Goal: Task Accomplishment & Management: Manage account settings

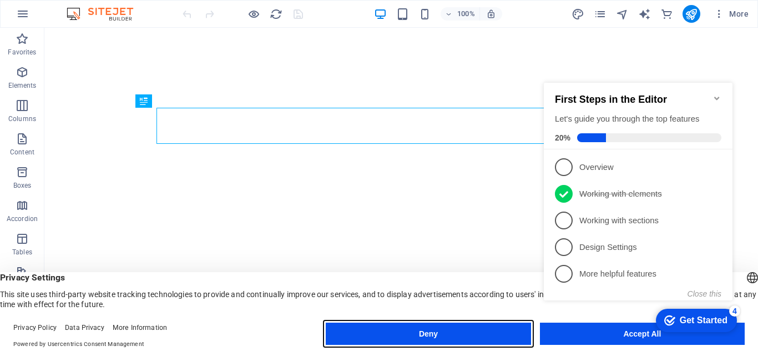
click at [403, 337] on button "Deny" at bounding box center [428, 333] width 205 height 22
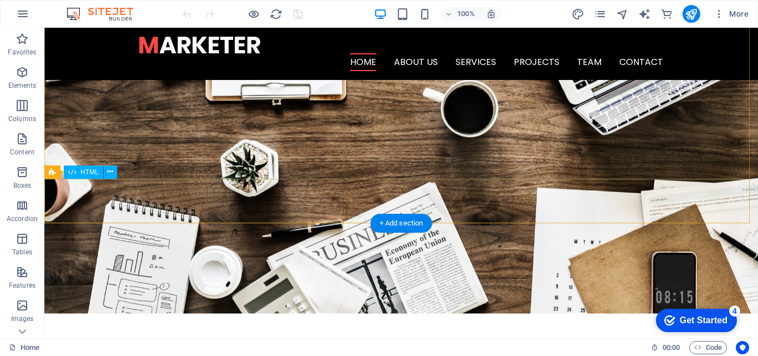
scroll to position [55, 0]
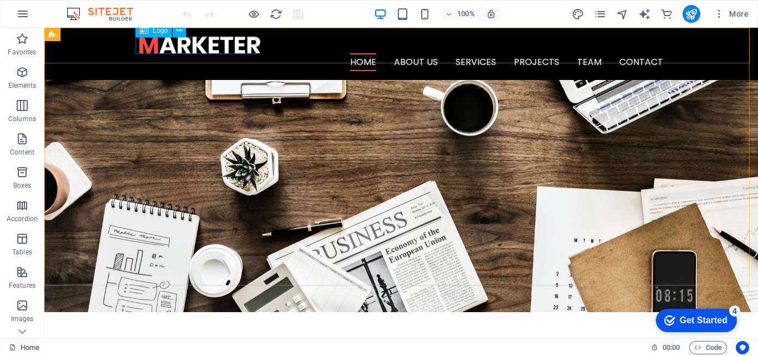
click at [150, 33] on div "Logo" at bounding box center [153, 30] width 37 height 13
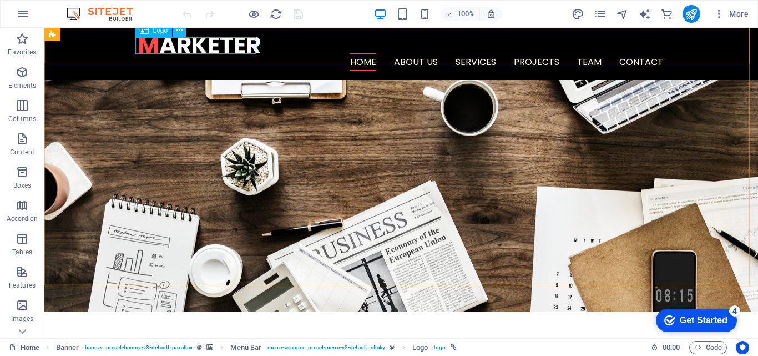
click at [180, 34] on icon at bounding box center [179, 31] width 6 height 12
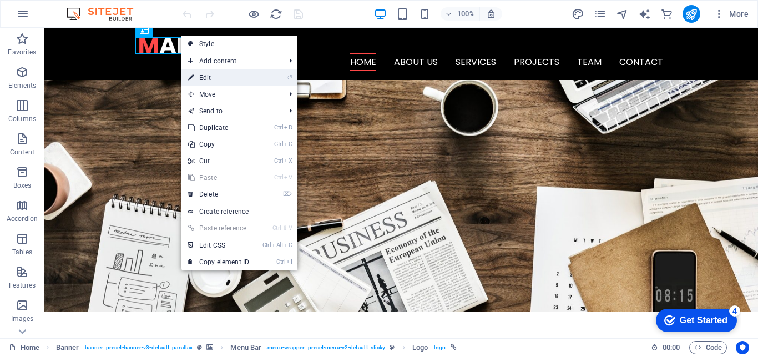
click at [212, 75] on link "⏎ Edit" at bounding box center [218, 77] width 74 height 17
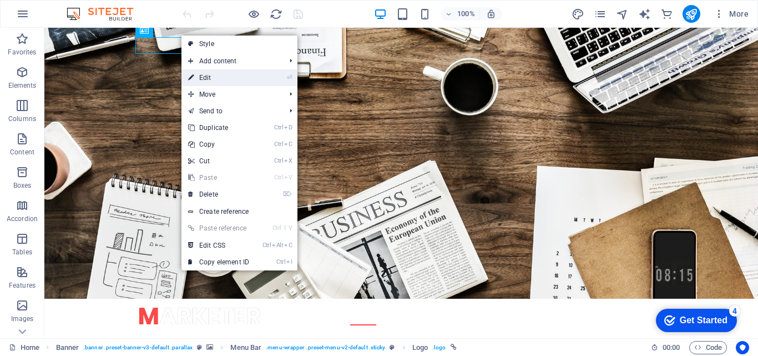
select select "px"
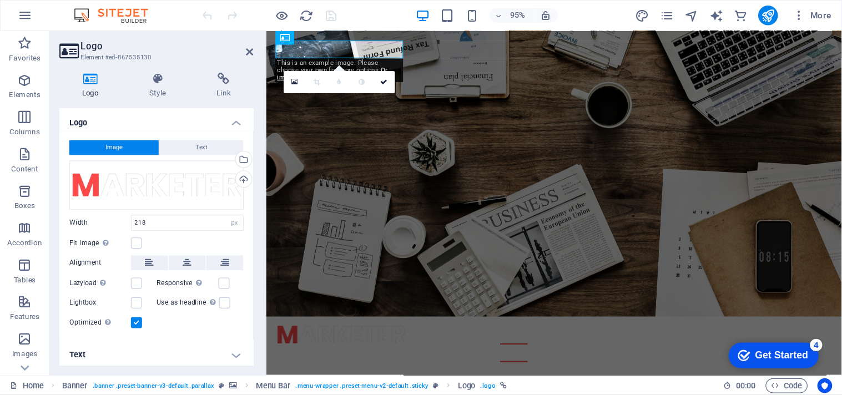
scroll to position [0, 0]
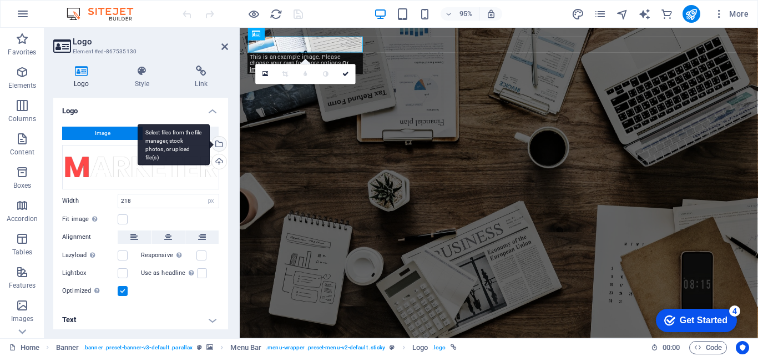
click at [216, 138] on div "Select files from the file manager, stock photos, or upload file(s)" at bounding box center [218, 144] width 17 height 17
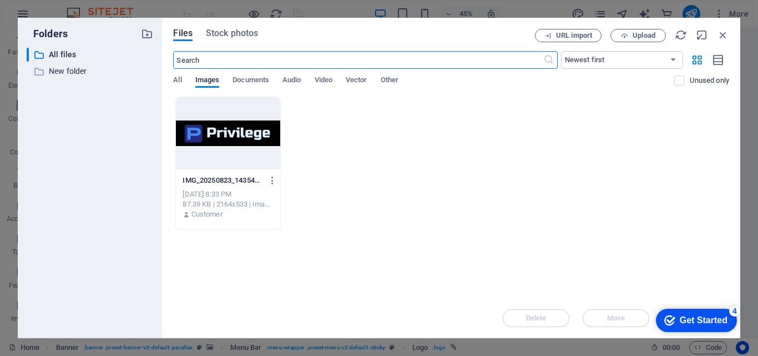
click at [238, 139] on div at bounding box center [228, 133] width 104 height 72
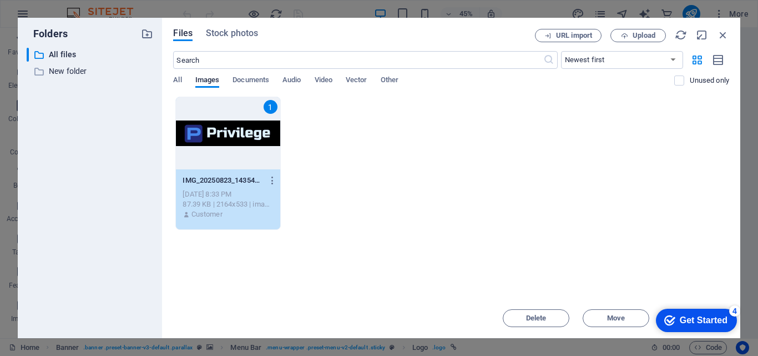
click at [238, 139] on div "1" at bounding box center [228, 133] width 104 height 72
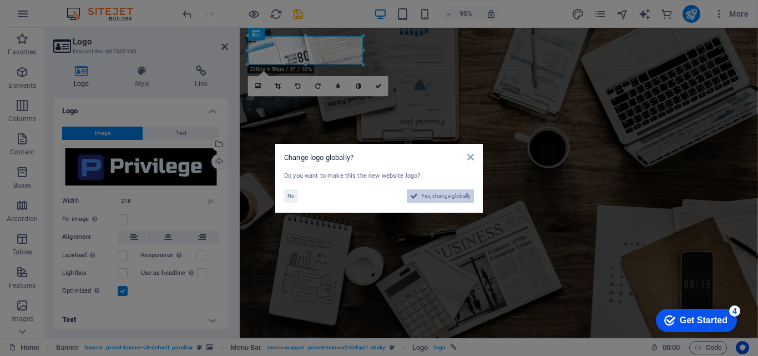
click at [442, 194] on span "Yes, change globally" at bounding box center [445, 195] width 49 height 13
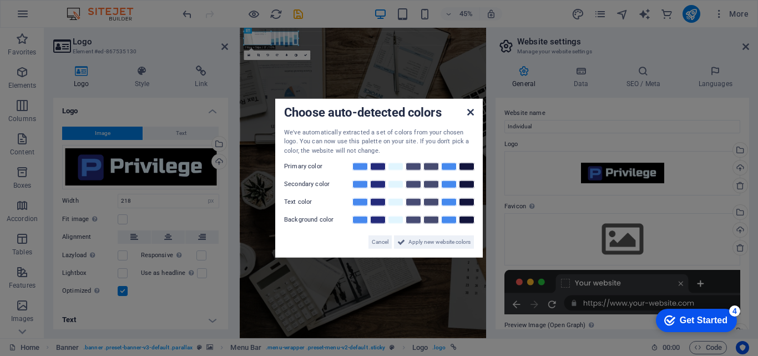
click at [467, 107] on icon at bounding box center [470, 111] width 7 height 9
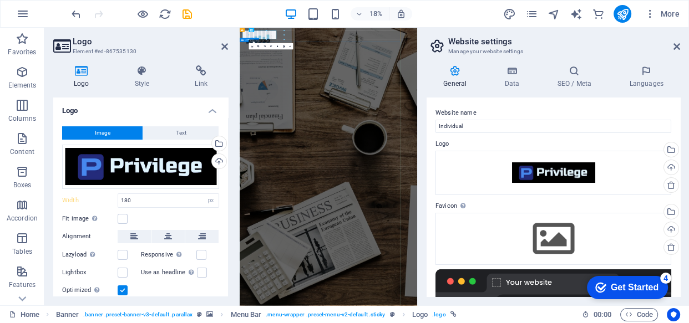
type input "218"
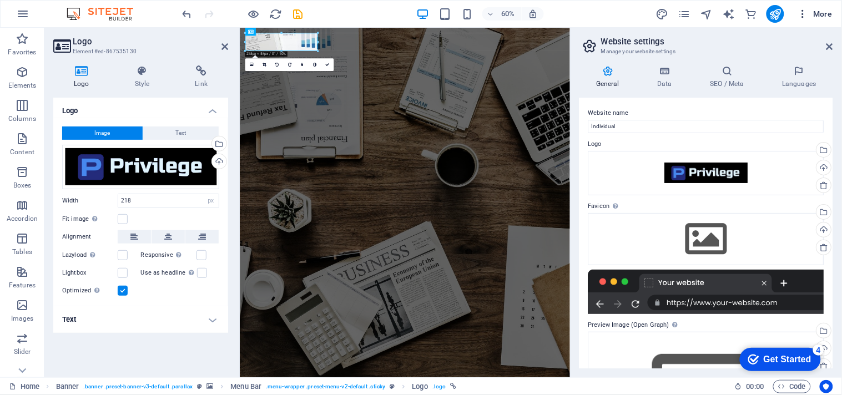
click at [757, 14] on icon "button" at bounding box center [802, 13] width 11 height 11
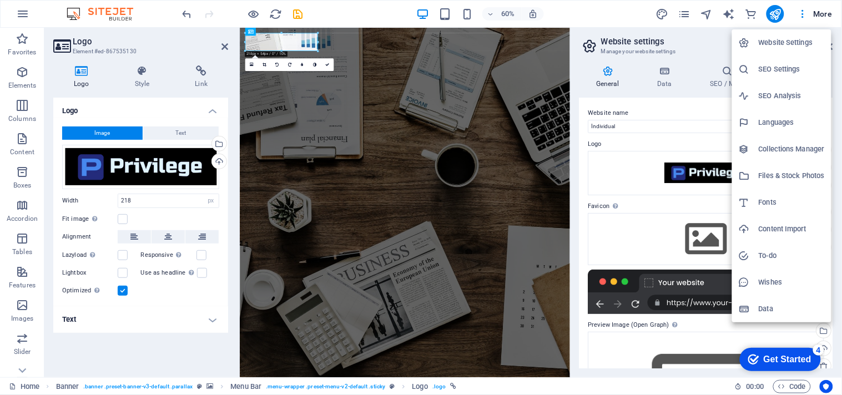
click at [224, 43] on div at bounding box center [421, 197] width 842 height 395
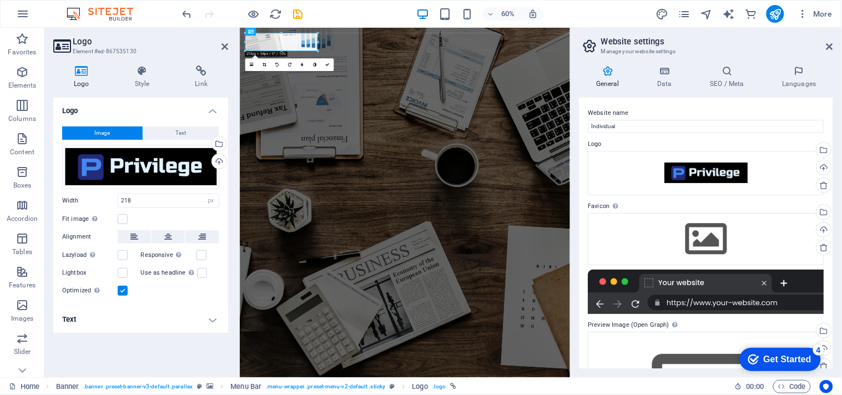
click at [224, 43] on icon at bounding box center [224, 46] width 7 height 9
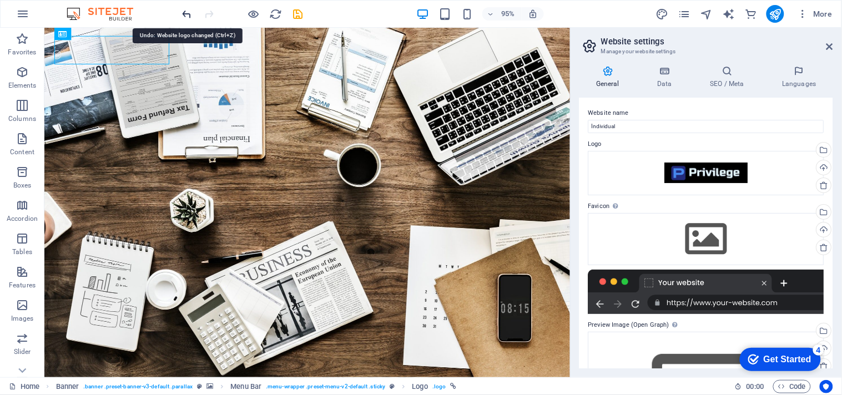
click at [184, 14] on icon "undo" at bounding box center [187, 14] width 13 height 13
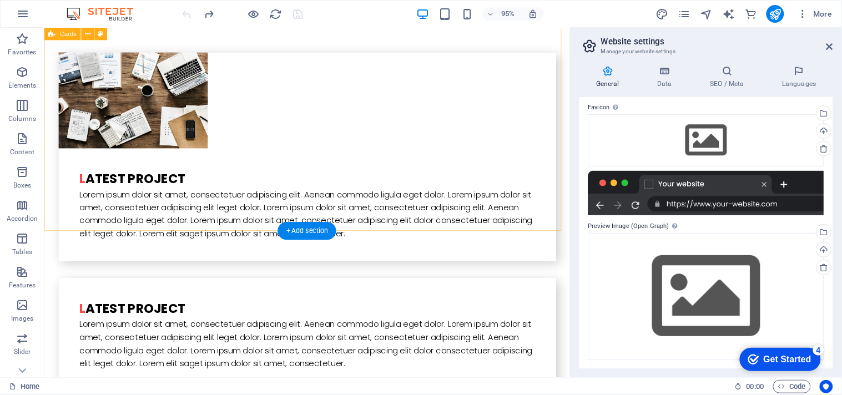
scroll to position [2280, 0]
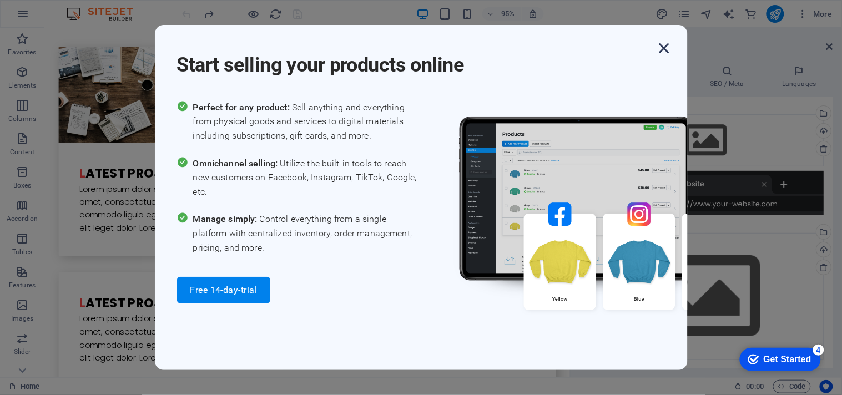
click at [666, 50] on icon "button" at bounding box center [664, 48] width 20 height 20
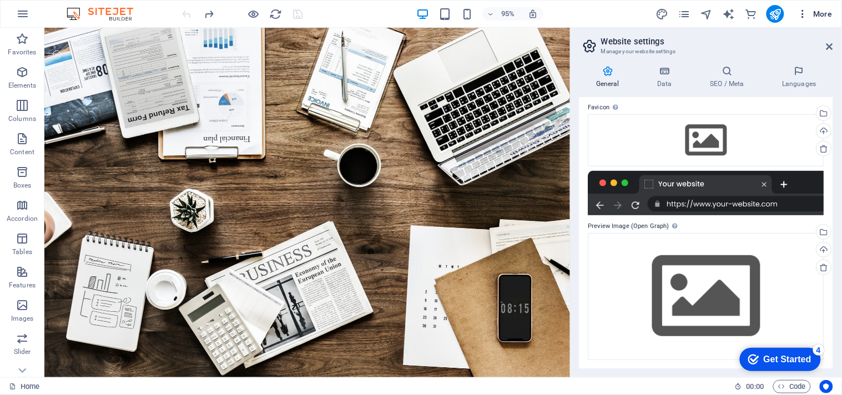
click at [757, 10] on icon "button" at bounding box center [802, 13] width 11 height 11
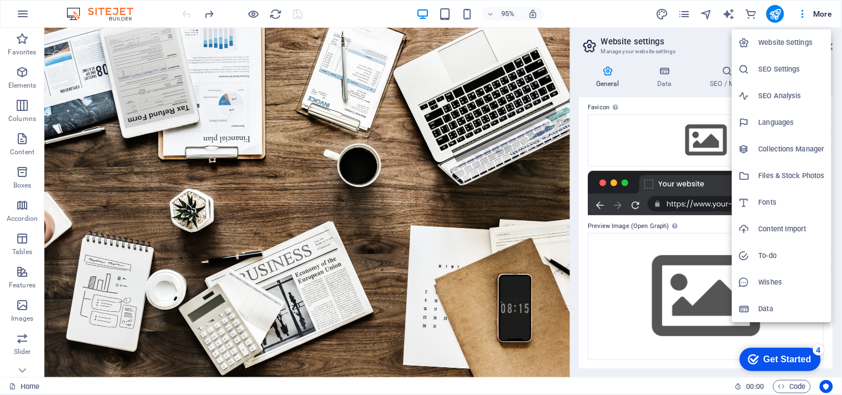
drag, startPoint x: 564, startPoint y: 63, endPoint x: 549, endPoint y: 341, distance: 278.3
click at [549, 341] on div at bounding box center [421, 197] width 842 height 395
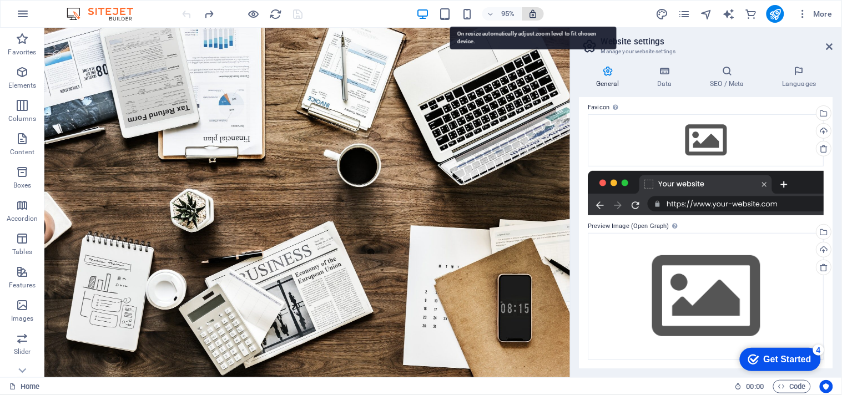
click at [530, 13] on icon "button" at bounding box center [533, 14] width 10 height 10
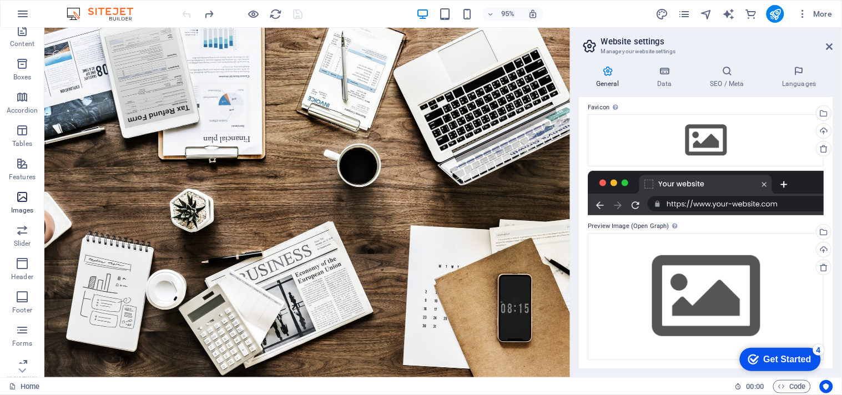
scroll to position [123, 0]
click at [23, 51] on icon "button" at bounding box center [22, 48] width 13 height 13
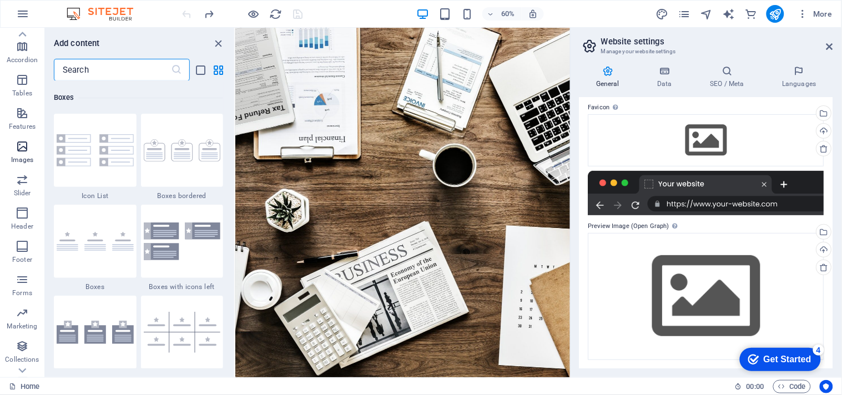
scroll to position [183, 0]
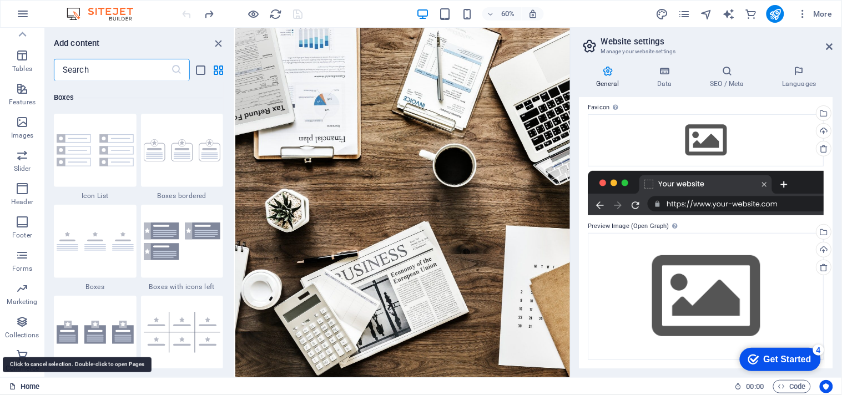
click at [23, 355] on link "Home" at bounding box center [24, 386] width 31 height 13
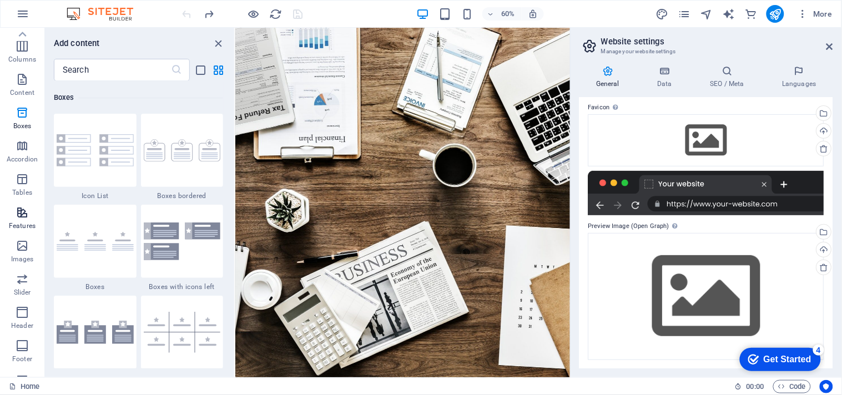
scroll to position [0, 0]
click at [757, 45] on icon at bounding box center [829, 46] width 7 height 9
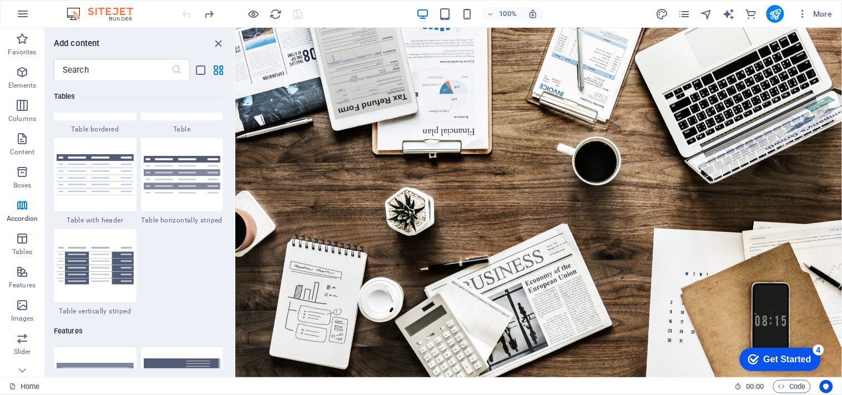
scroll to position [4414, 0]
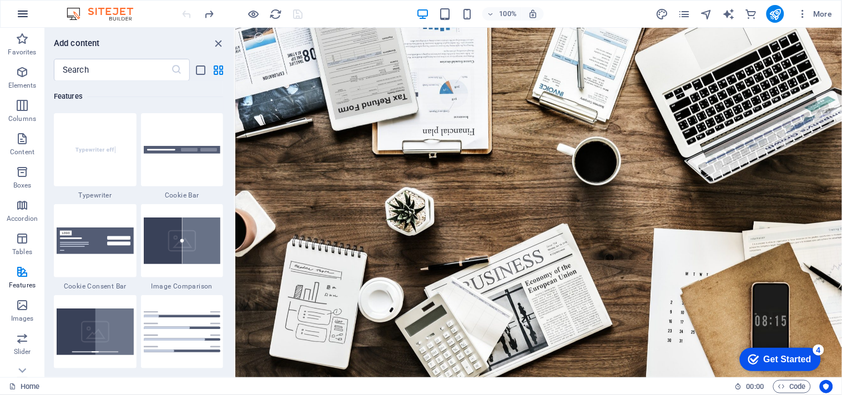
click at [24, 8] on icon "button" at bounding box center [22, 13] width 13 height 13
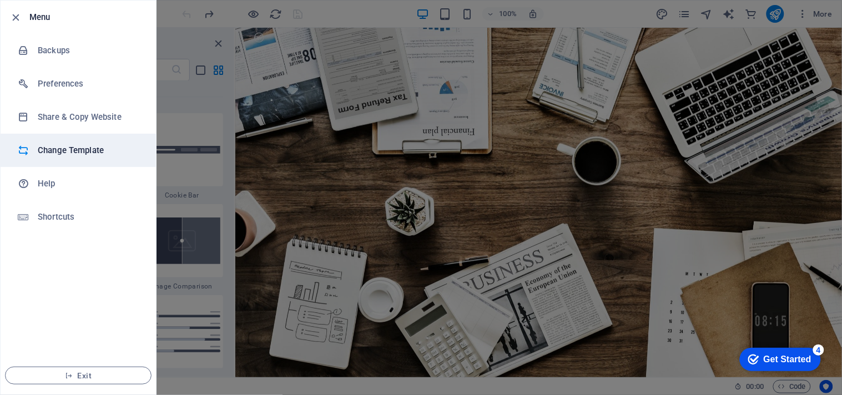
click at [98, 153] on h6 "Change Template" at bounding box center [89, 150] width 103 height 13
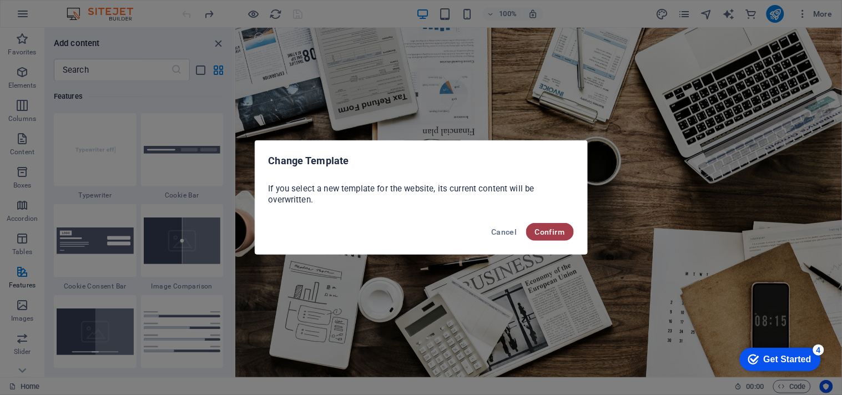
click at [554, 235] on span "Confirm" at bounding box center [550, 231] width 30 height 9
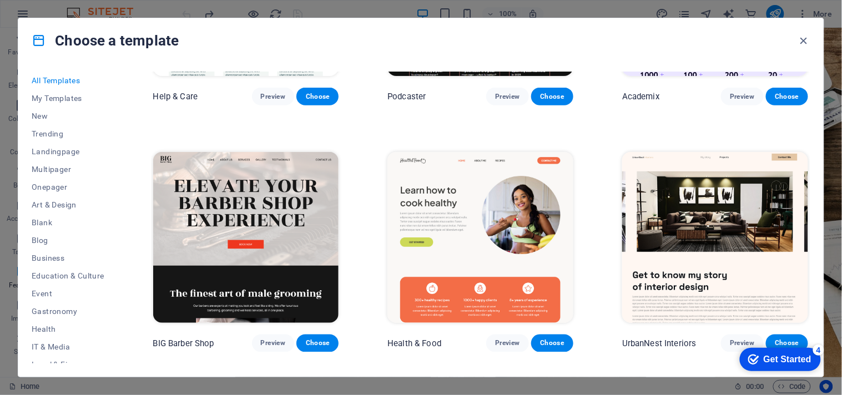
scroll to position [1540, 0]
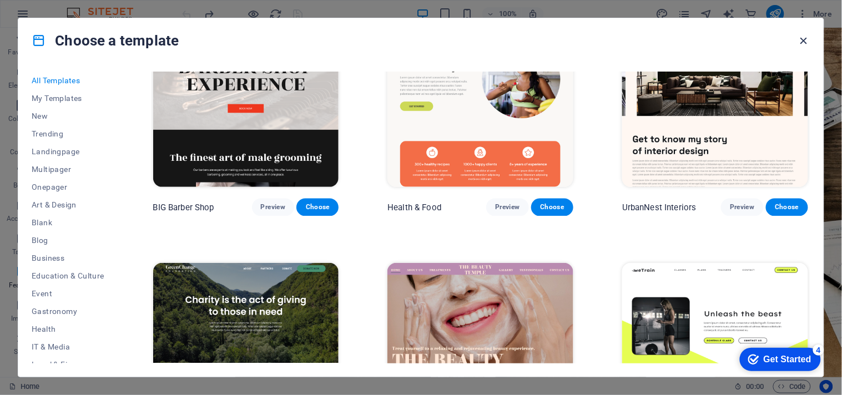
click at [757, 37] on icon "button" at bounding box center [803, 40] width 13 height 13
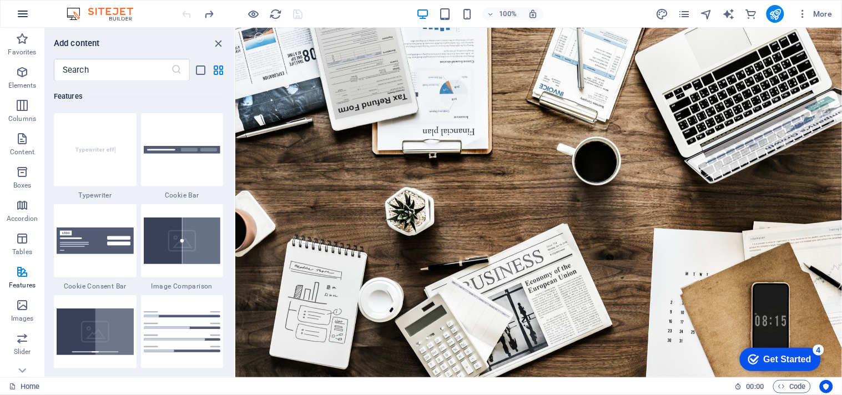
click at [26, 11] on icon "button" at bounding box center [22, 13] width 13 height 13
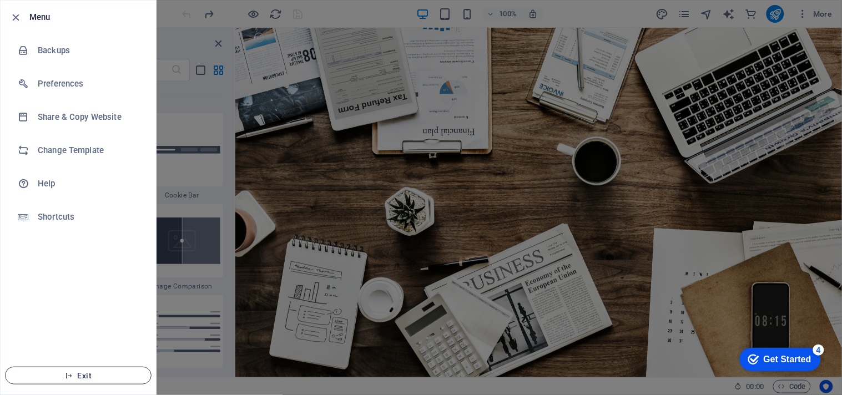
click at [89, 355] on span "Exit" at bounding box center [78, 375] width 128 height 9
click at [64, 85] on h6 "Preferences" at bounding box center [89, 83] width 103 height 13
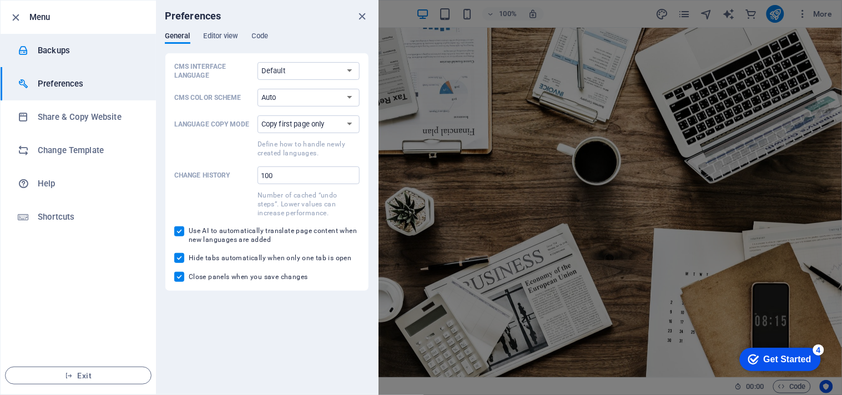
click at [72, 51] on h6 "Backups" at bounding box center [89, 50] width 103 height 13
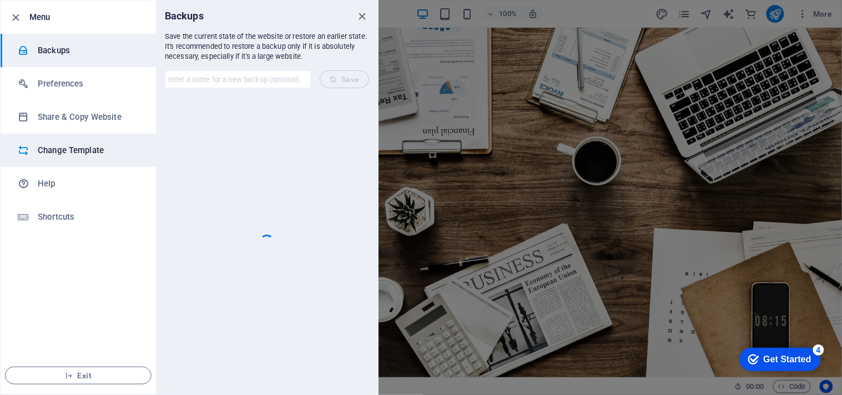
click at [68, 146] on h6 "Change Template" at bounding box center [89, 150] width 103 height 13
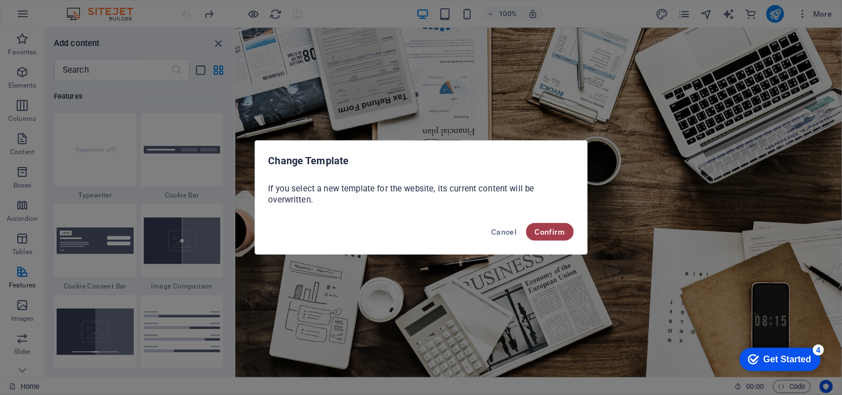
click at [559, 235] on span "Confirm" at bounding box center [550, 231] width 30 height 9
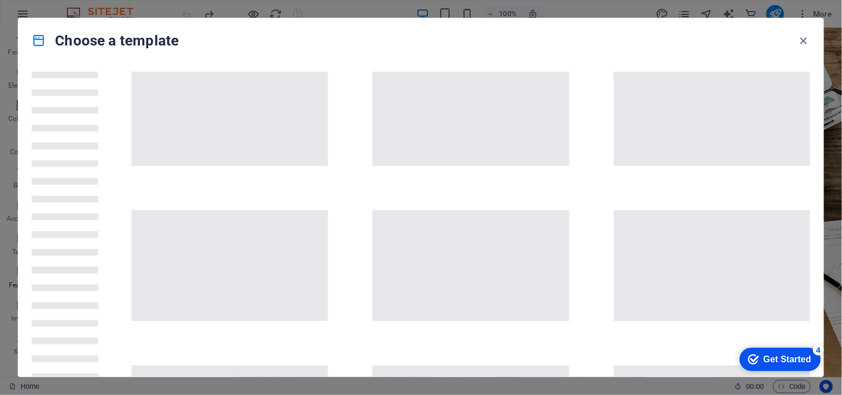
scroll to position [1787, 0]
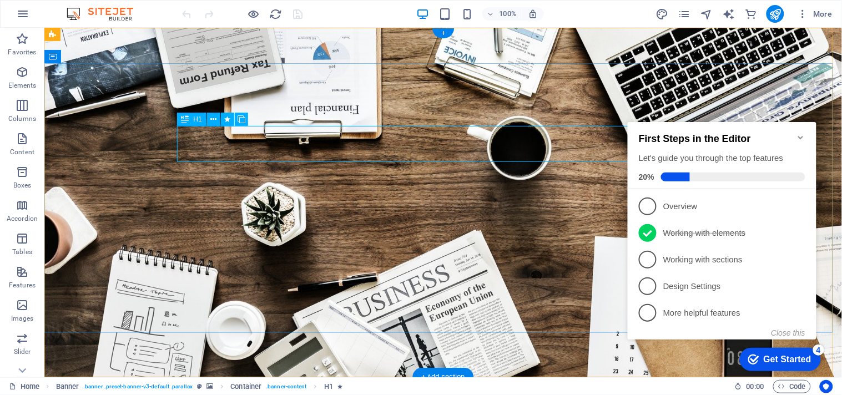
click at [213, 118] on icon at bounding box center [213, 120] width 6 height 12
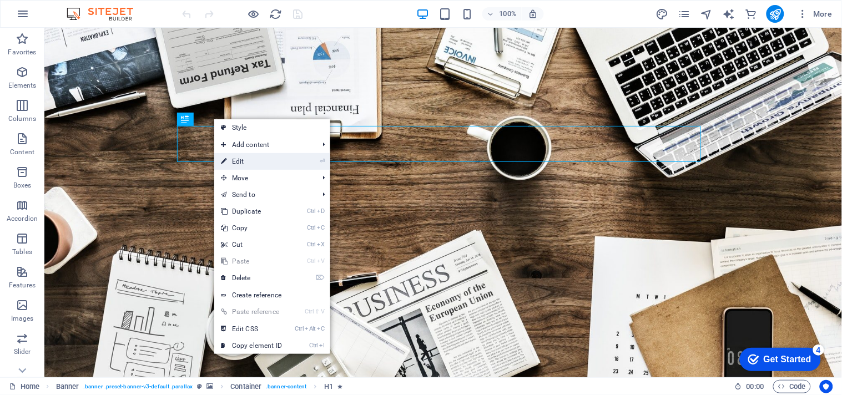
click at [250, 154] on link "⏎ Edit" at bounding box center [251, 161] width 74 height 17
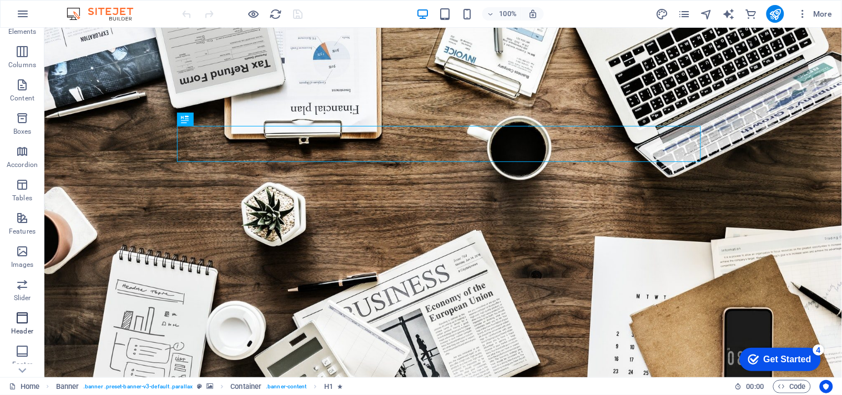
scroll to position [183, 0]
click at [804, 14] on icon "button" at bounding box center [802, 13] width 11 height 11
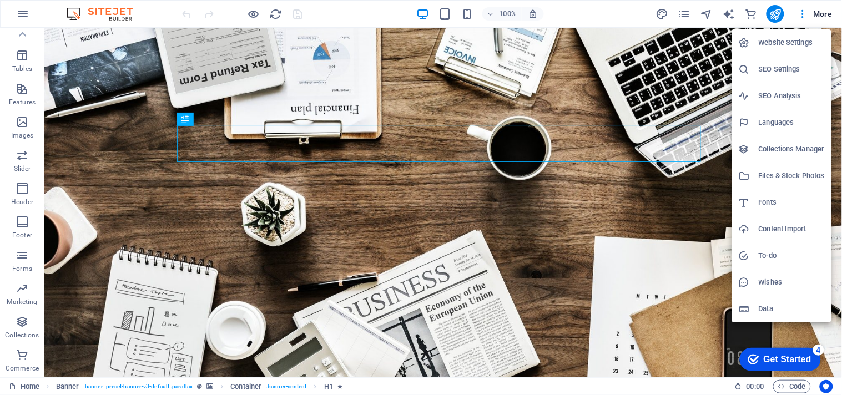
click at [785, 44] on h6 "Website Settings" at bounding box center [791, 42] width 66 height 13
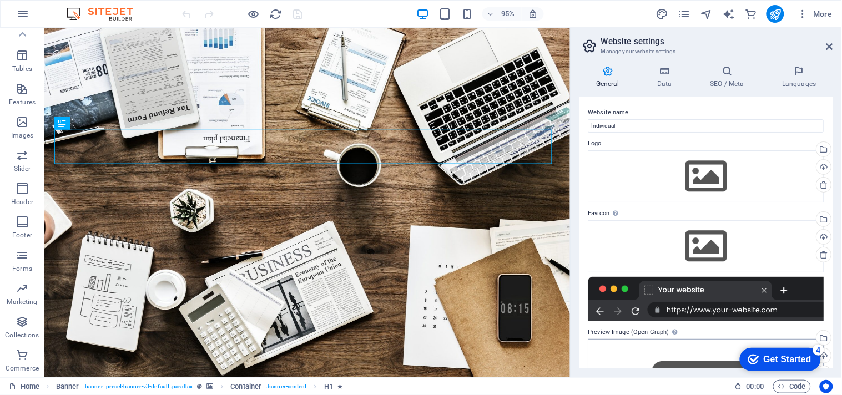
scroll to position [0, 0]
click at [825, 8] on span "More" at bounding box center [814, 13] width 35 height 11
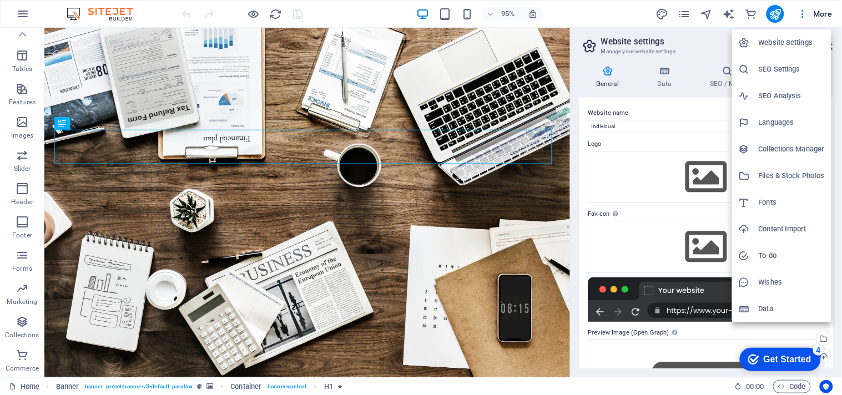
click at [794, 143] on h6 "Collections Manager" at bounding box center [791, 149] width 66 height 13
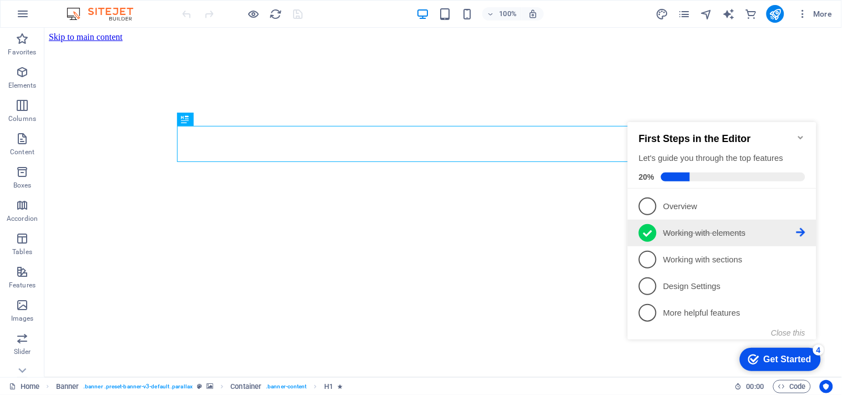
click at [672, 229] on p "Working with elements - completed" at bounding box center [728, 233] width 133 height 12
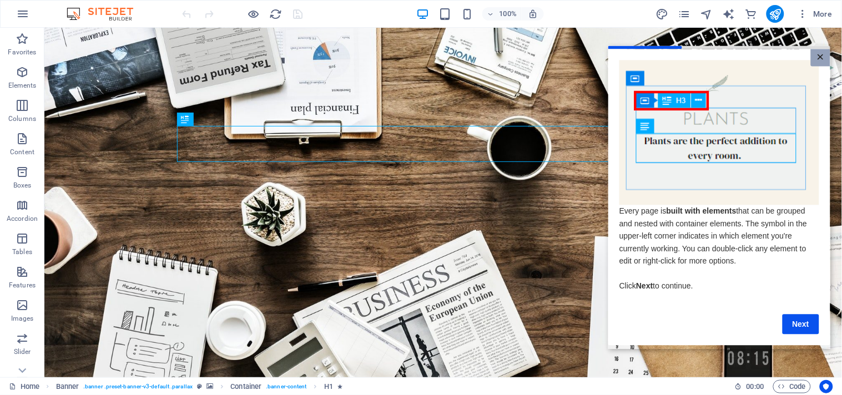
click at [817, 52] on link "×" at bounding box center [819, 57] width 19 height 17
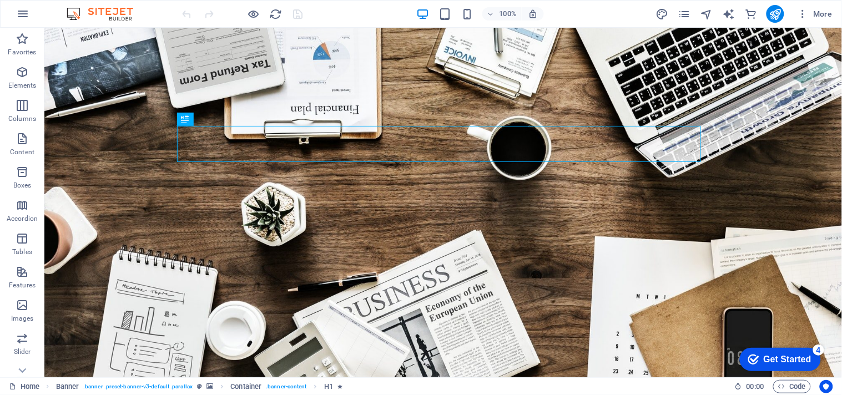
drag, startPoint x: 86, startPoint y: 41, endPoint x: 827, endPoint y: 244, distance: 767.7
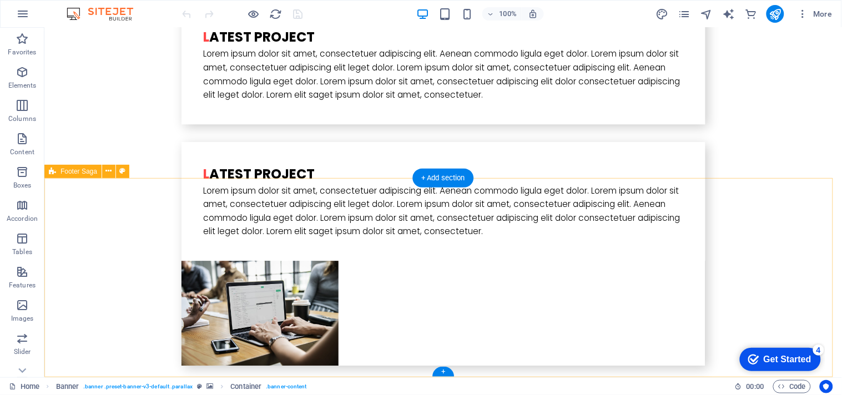
scroll to position [2900, 0]
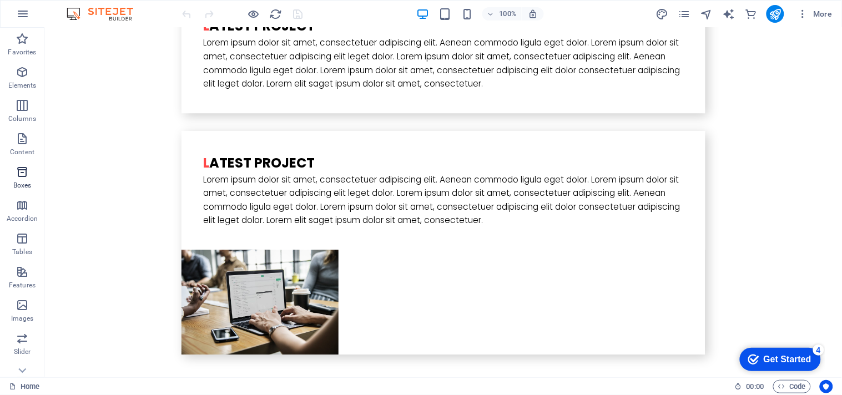
click at [21, 170] on icon "button" at bounding box center [22, 171] width 13 height 13
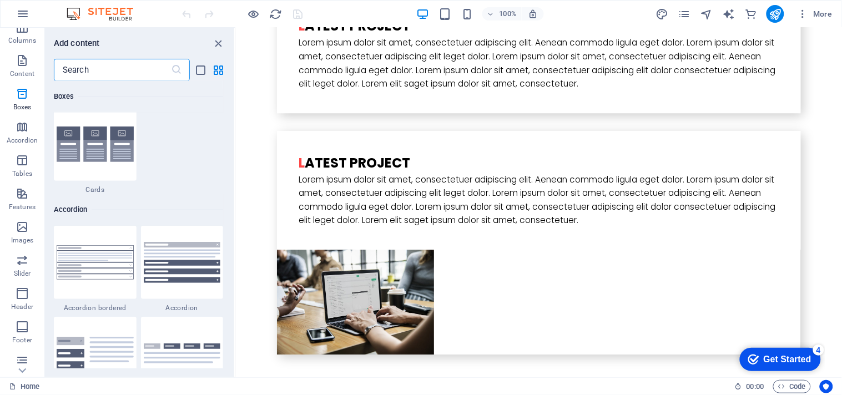
scroll to position [183, 0]
click at [72, 12] on img at bounding box center [105, 13] width 83 height 13
click at [77, 13] on img at bounding box center [105, 13] width 83 height 13
click at [24, 9] on icon "button" at bounding box center [22, 13] width 13 height 13
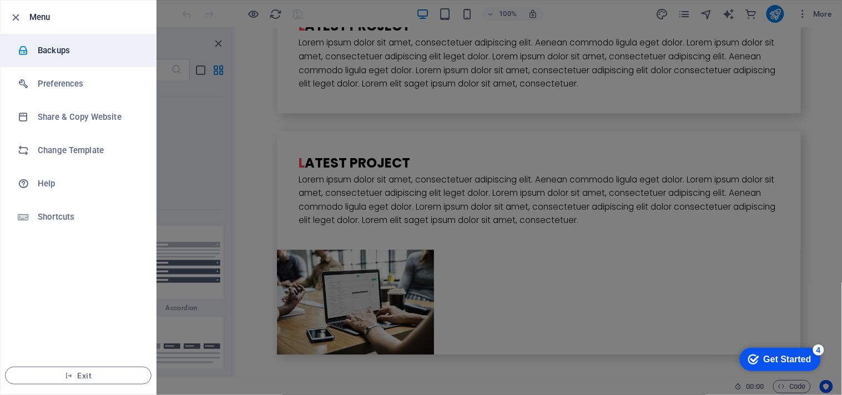
click at [46, 54] on h6 "Backups" at bounding box center [89, 50] width 103 height 13
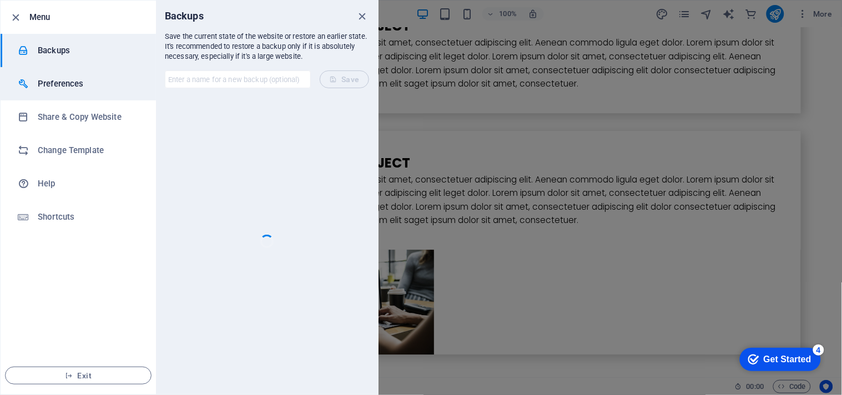
click at [48, 82] on h6 "Preferences" at bounding box center [89, 83] width 103 height 13
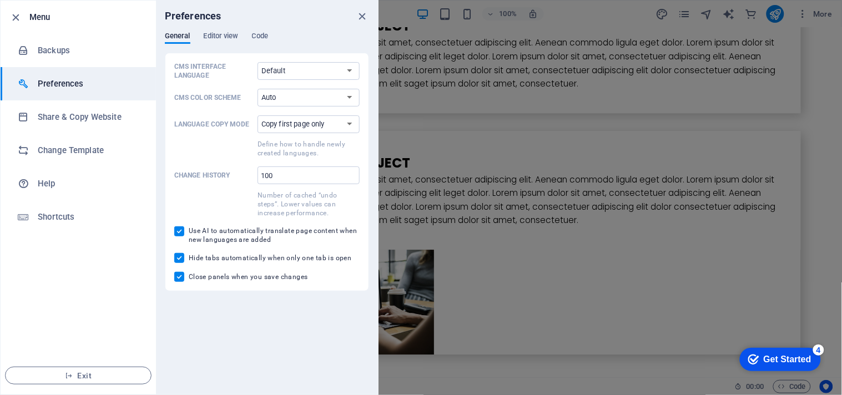
click at [270, 35] on div "General Editor view Code" at bounding box center [267, 42] width 204 height 21
click at [259, 37] on span "Code" at bounding box center [260, 37] width 16 height 16
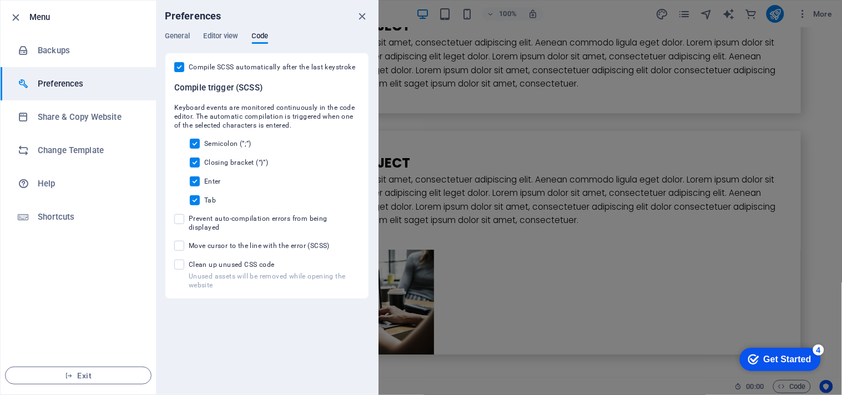
click at [181, 61] on div "Compile SCSS automatically after the last keystroke Compile trigger (SCSS) Keyb…" at bounding box center [267, 176] width 204 height 246
click at [178, 70] on input "Compile SCSS automatically after the last keystroke" at bounding box center [181, 67] width 14 height 10
checkbox input "false"
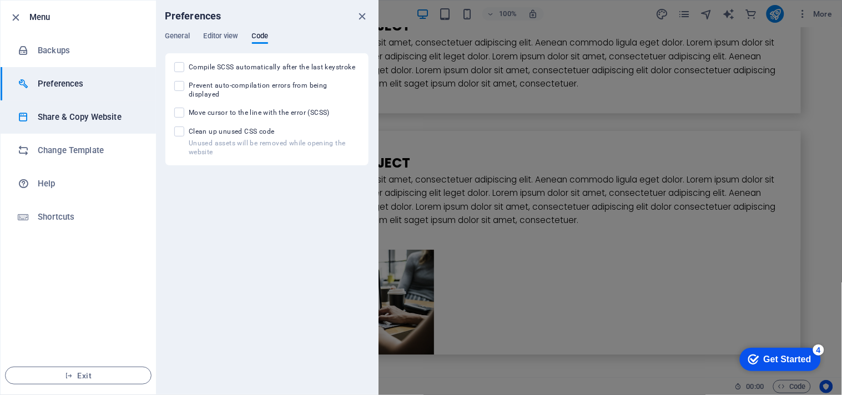
click at [48, 118] on h6 "Share & Copy Website" at bounding box center [89, 116] width 103 height 13
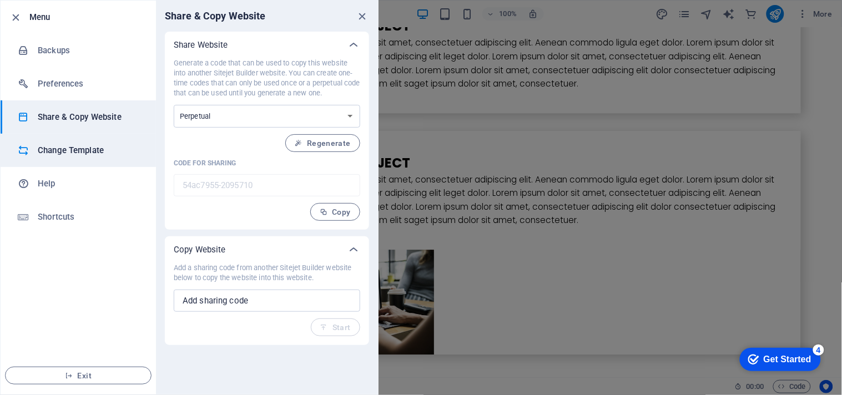
click at [64, 148] on h6 "Change Template" at bounding box center [89, 150] width 103 height 13
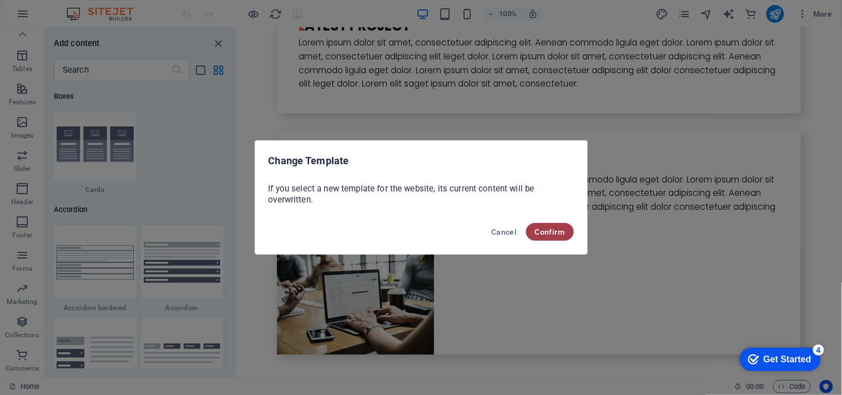
click at [535, 236] on span "Confirm" at bounding box center [550, 231] width 30 height 9
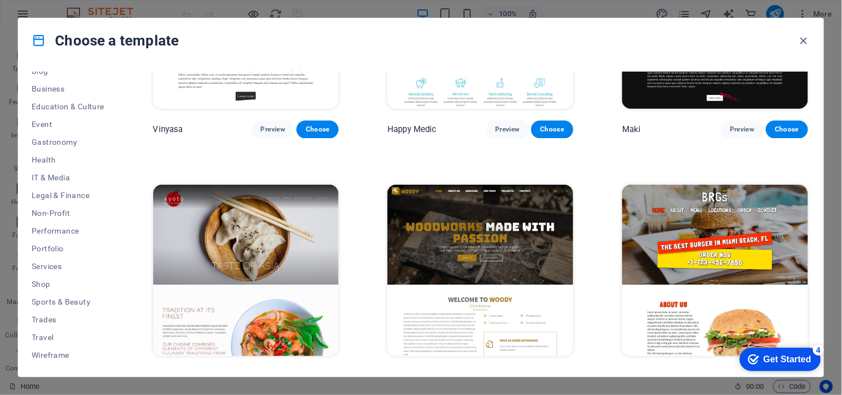
scroll to position [6225, 0]
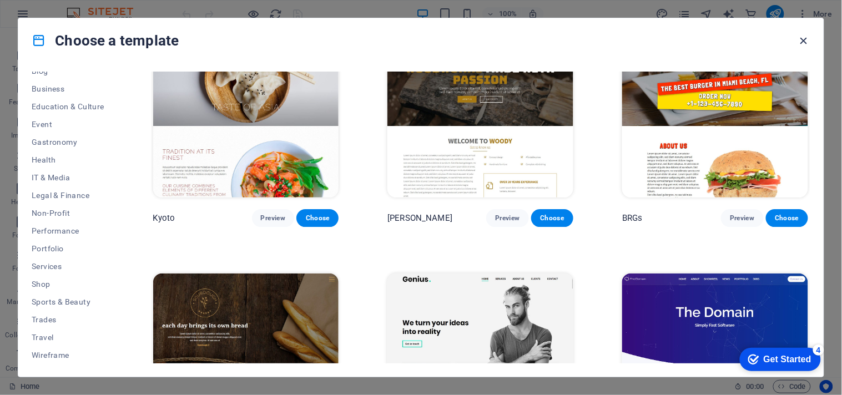
click at [800, 37] on icon "button" at bounding box center [803, 40] width 13 height 13
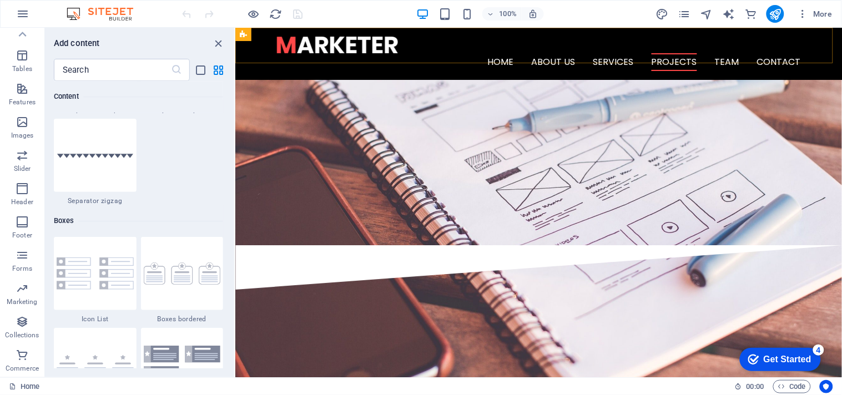
scroll to position [1791, 0]
